Goal: Check status: Check status

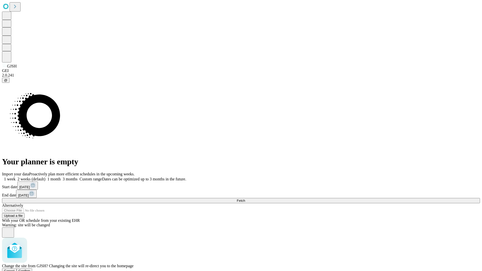
click at [30, 269] on span "Confirm" at bounding box center [25, 271] width 12 height 4
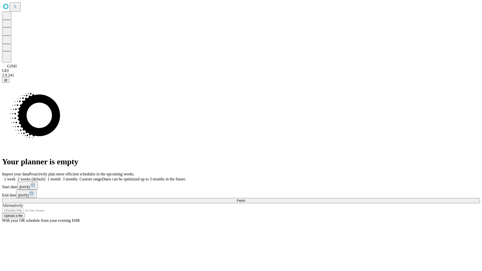
click at [16, 177] on label "1 week" at bounding box center [9, 179] width 14 height 4
click at [245, 199] on span "Fetch" at bounding box center [241, 201] width 8 height 4
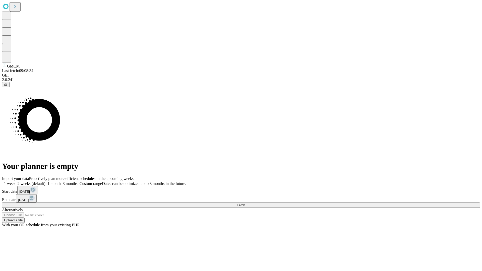
click at [16, 182] on label "1 week" at bounding box center [9, 184] width 14 height 4
click at [245, 203] on span "Fetch" at bounding box center [241, 205] width 8 height 4
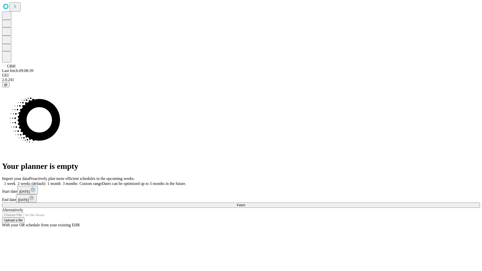
click at [16, 182] on label "1 week" at bounding box center [9, 184] width 14 height 4
click at [245, 203] on span "Fetch" at bounding box center [241, 205] width 8 height 4
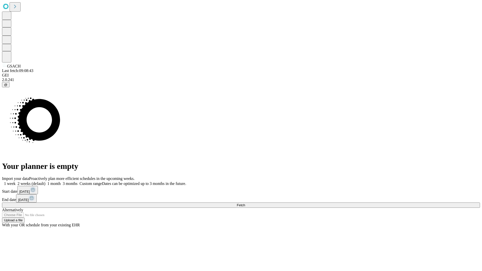
click at [16, 182] on label "1 week" at bounding box center [9, 184] width 14 height 4
click at [245, 203] on span "Fetch" at bounding box center [241, 205] width 8 height 4
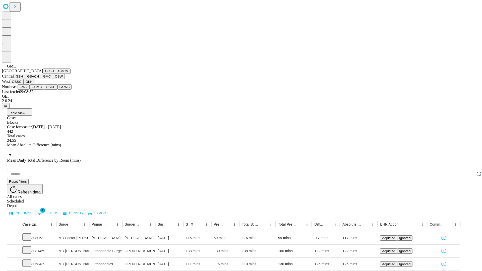
click at [53, 79] on button "OSW" at bounding box center [59, 76] width 12 height 5
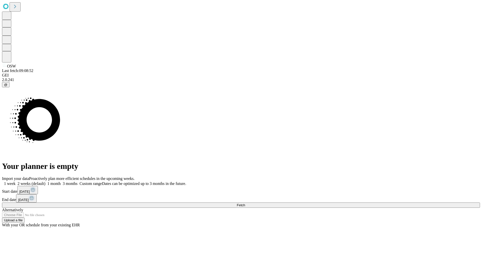
click at [16, 182] on label "1 week" at bounding box center [9, 184] width 14 height 4
click at [245, 203] on span "Fetch" at bounding box center [241, 205] width 8 height 4
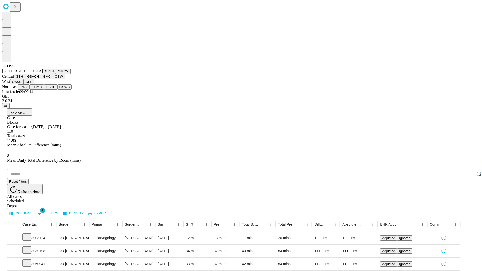
click at [34, 84] on button "GLH" at bounding box center [28, 81] width 11 height 5
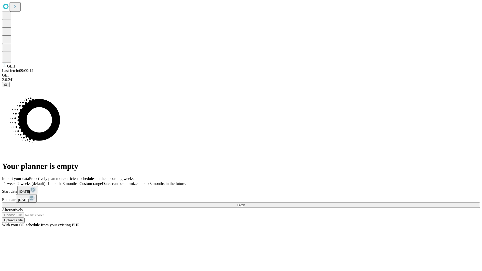
click at [16, 182] on label "1 week" at bounding box center [9, 184] width 14 height 4
click at [245, 203] on span "Fetch" at bounding box center [241, 205] width 8 height 4
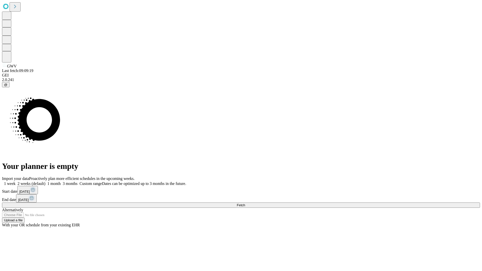
click at [16, 182] on label "1 week" at bounding box center [9, 184] width 14 height 4
click at [245, 203] on span "Fetch" at bounding box center [241, 205] width 8 height 4
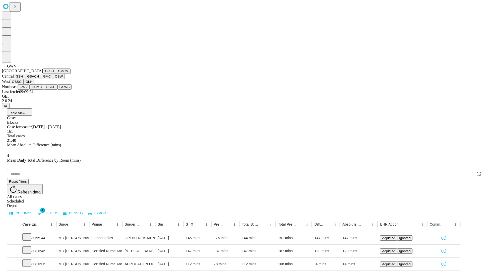
click at [39, 90] on button "GCMC" at bounding box center [37, 86] width 14 height 5
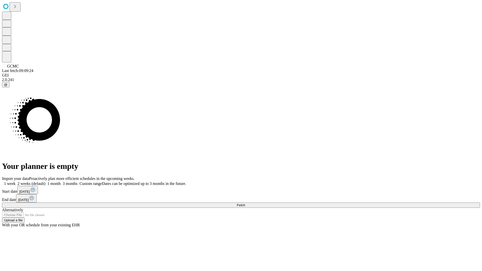
click at [245, 203] on span "Fetch" at bounding box center [241, 205] width 8 height 4
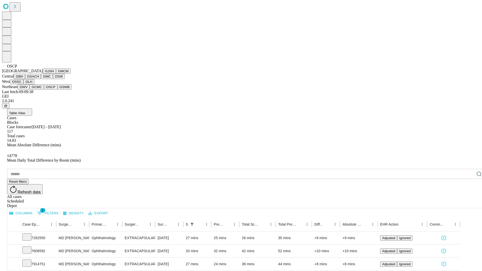
click at [58, 90] on button "GSWB" at bounding box center [65, 86] width 14 height 5
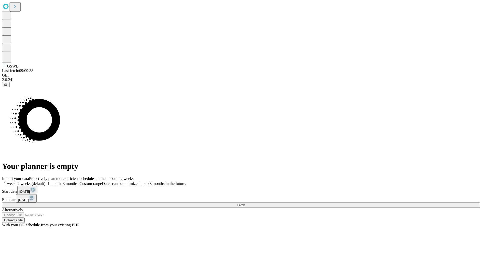
click at [16, 182] on label "1 week" at bounding box center [9, 184] width 14 height 4
click at [245, 203] on span "Fetch" at bounding box center [241, 205] width 8 height 4
